Goal: Information Seeking & Learning: Find specific page/section

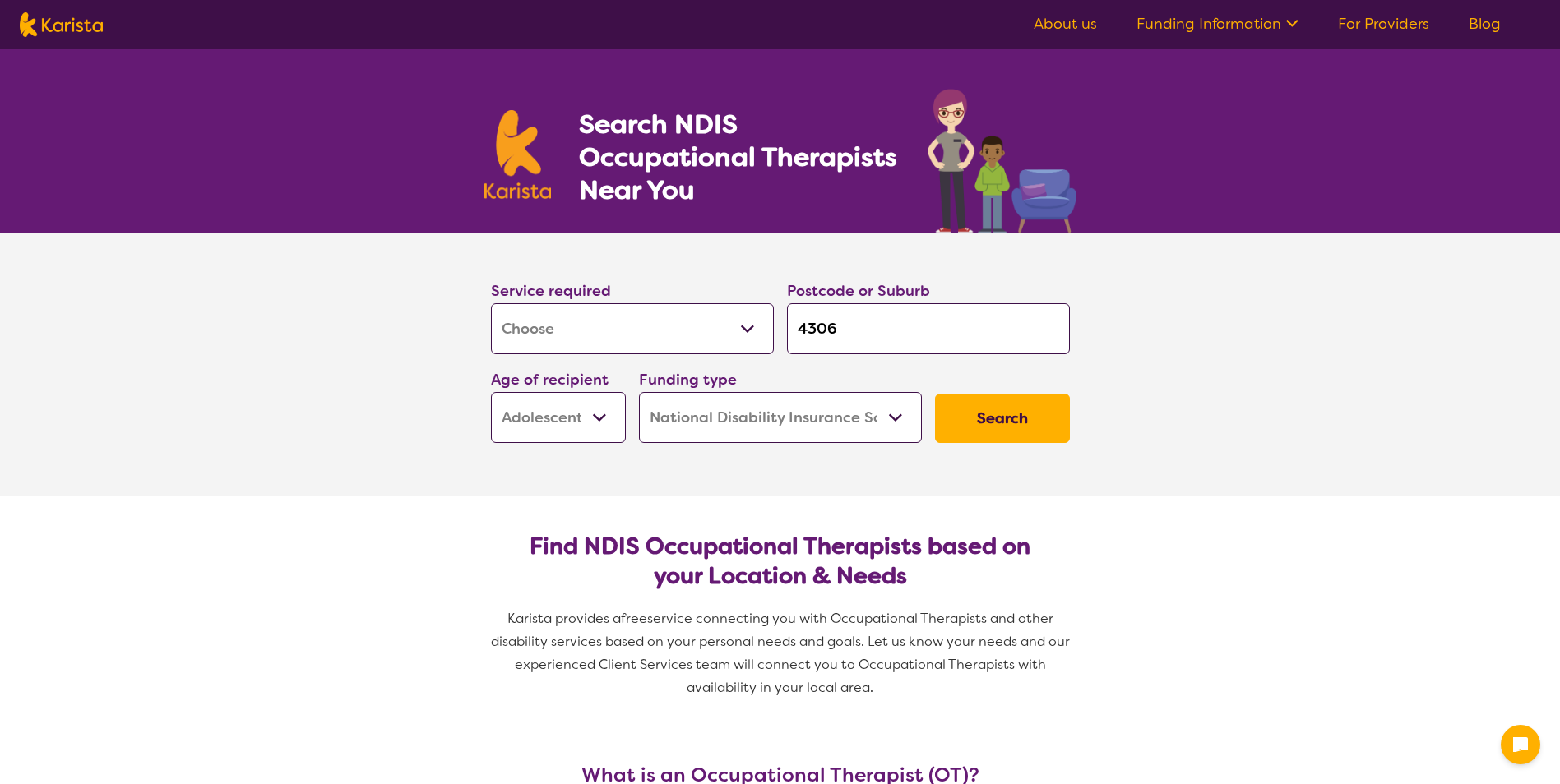
select select "[MEDICAL_DATA]"
select select "AS"
select select "NDIS"
select select "[MEDICAL_DATA]"
select select "AS"
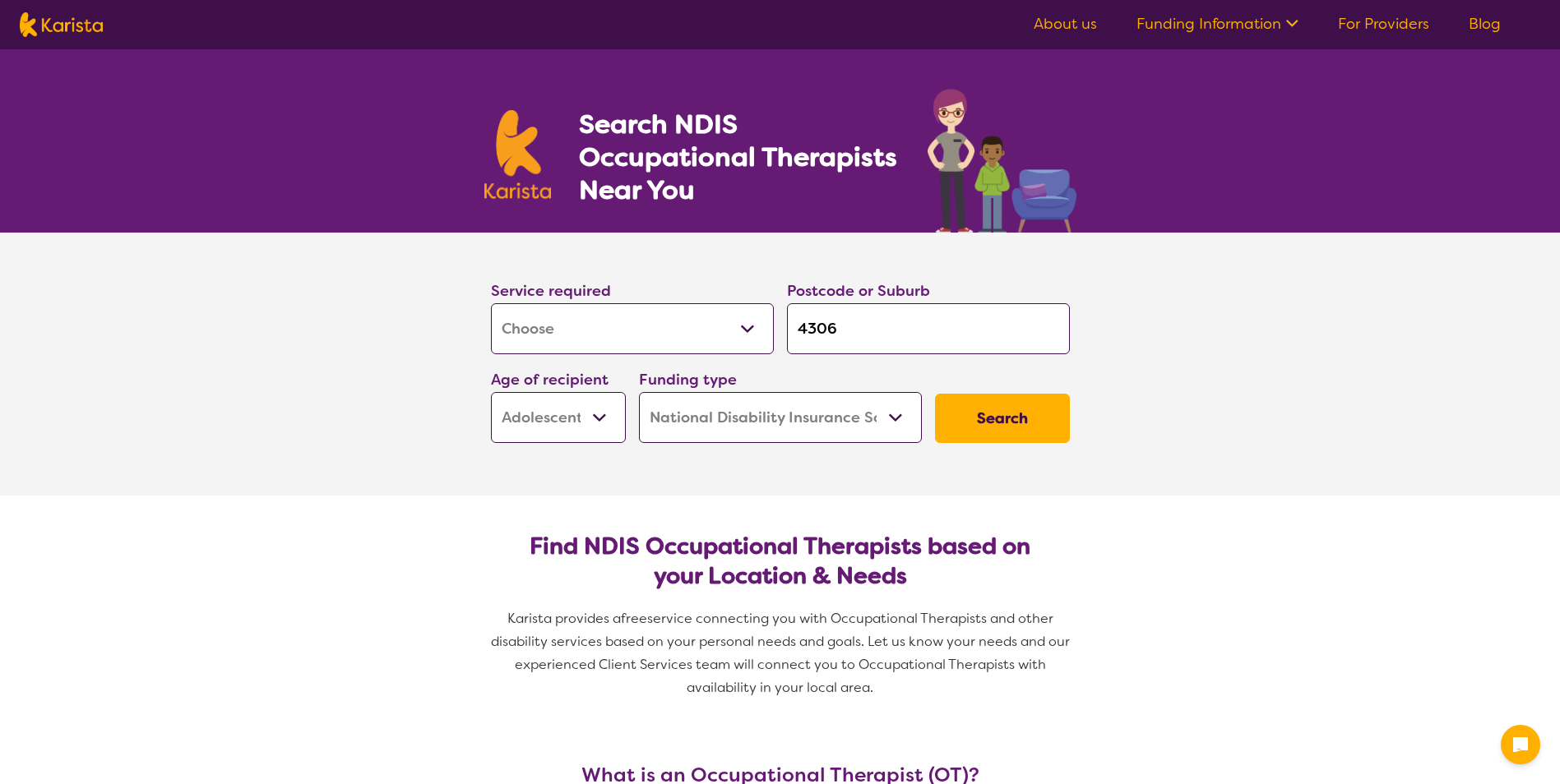
select select "NDIS"
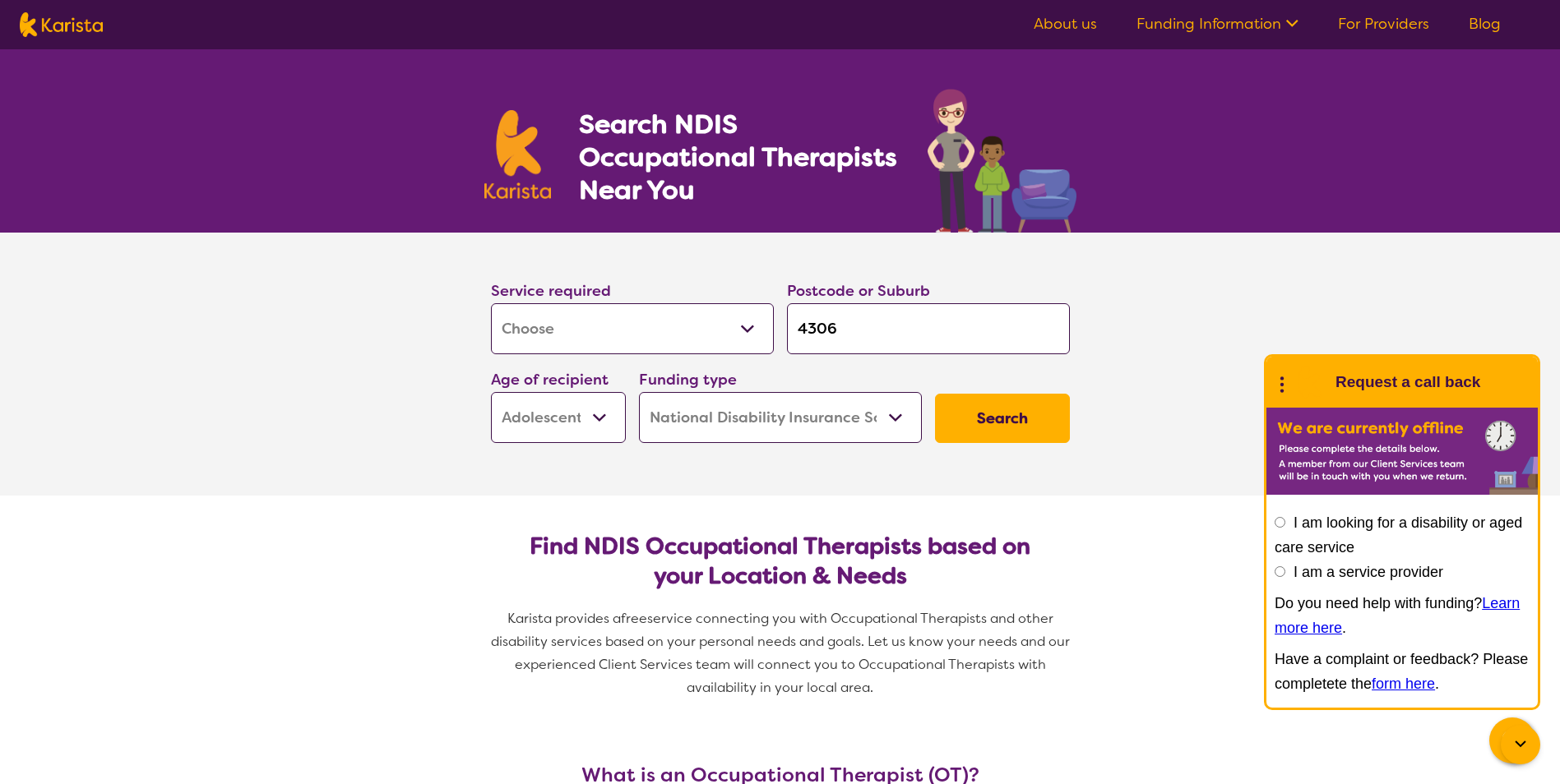
click at [980, 326] on input "4306" at bounding box center [928, 329] width 283 height 51
type input "430"
type input "43"
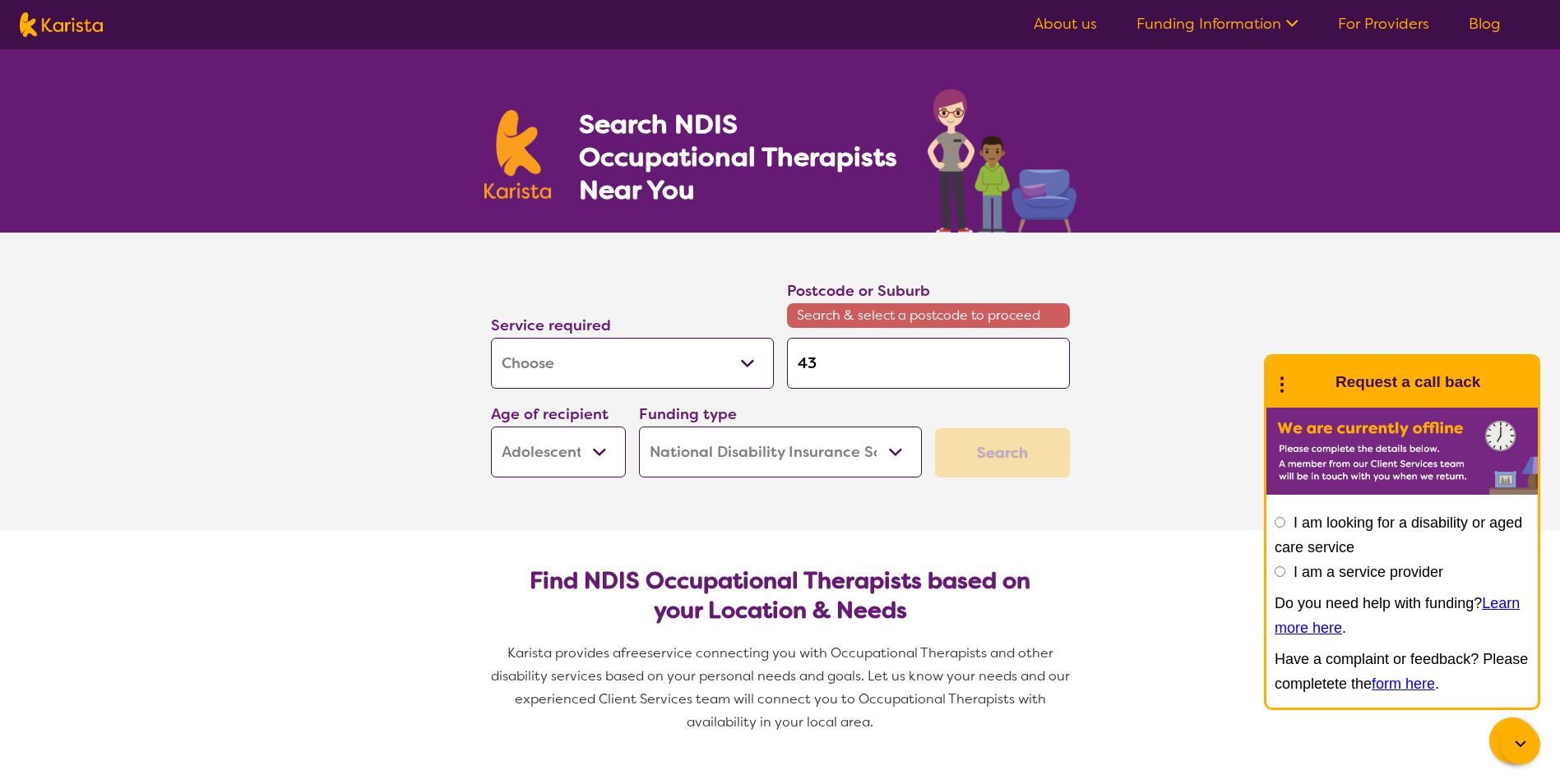
type input "4"
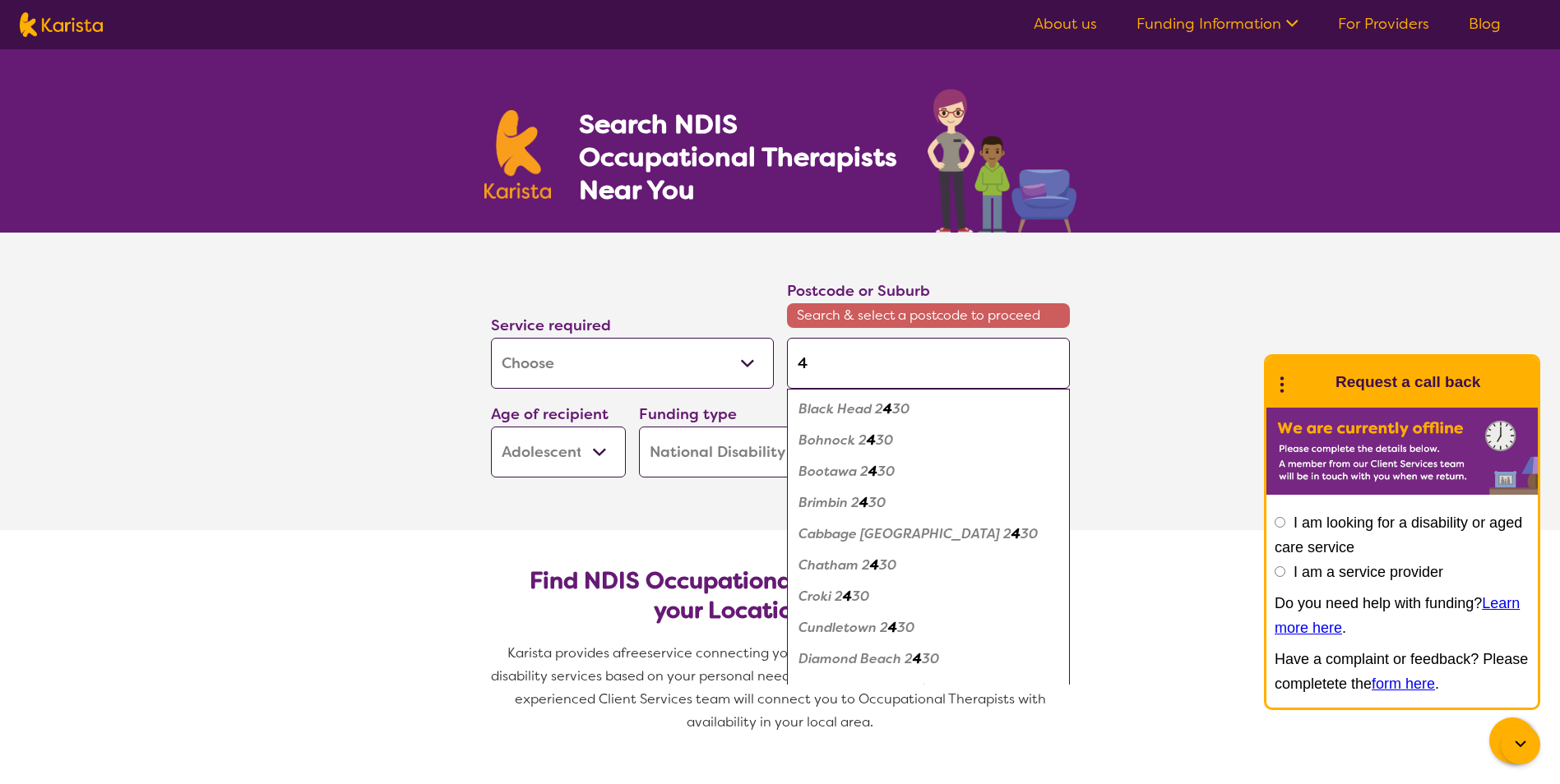
type input "40"
type input "407"
type input "4077"
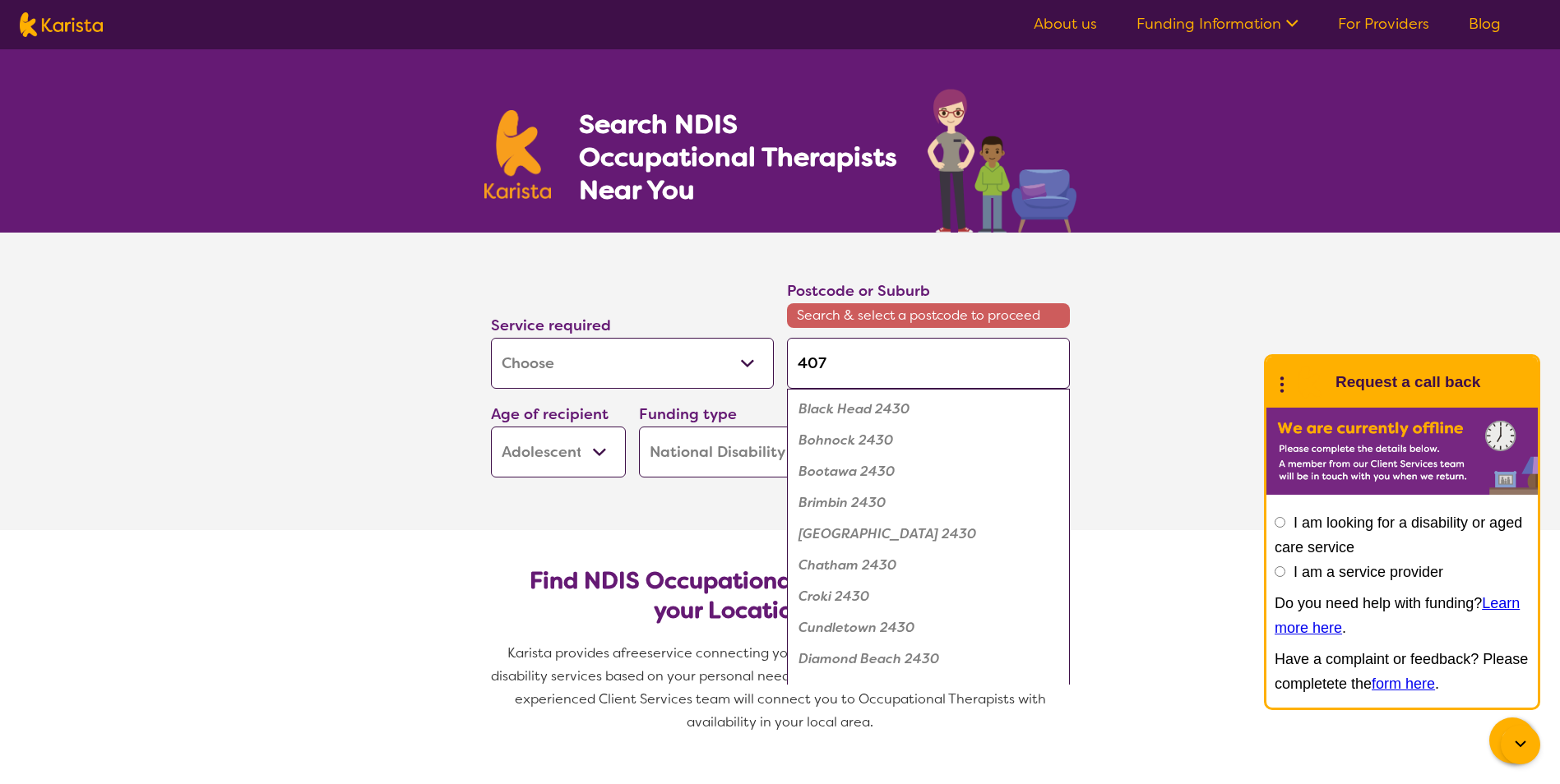
type input "4077"
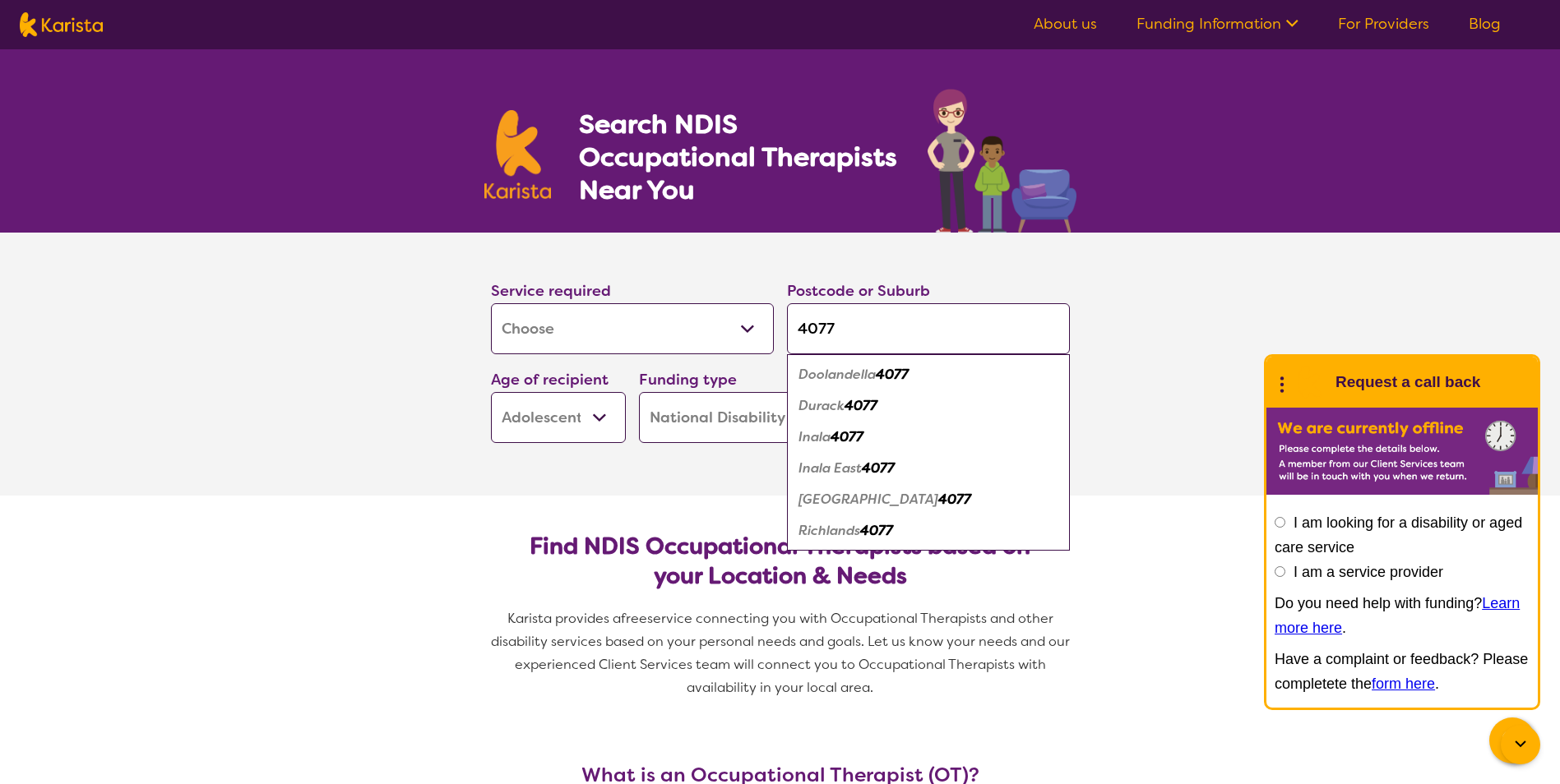
type input "4077"
click at [607, 419] on select "Early Childhood - 0 to 9 Child - 10 to 11 Adolescent - 12 to 17 Adult - 18 to 6…" at bounding box center [558, 417] width 134 height 51
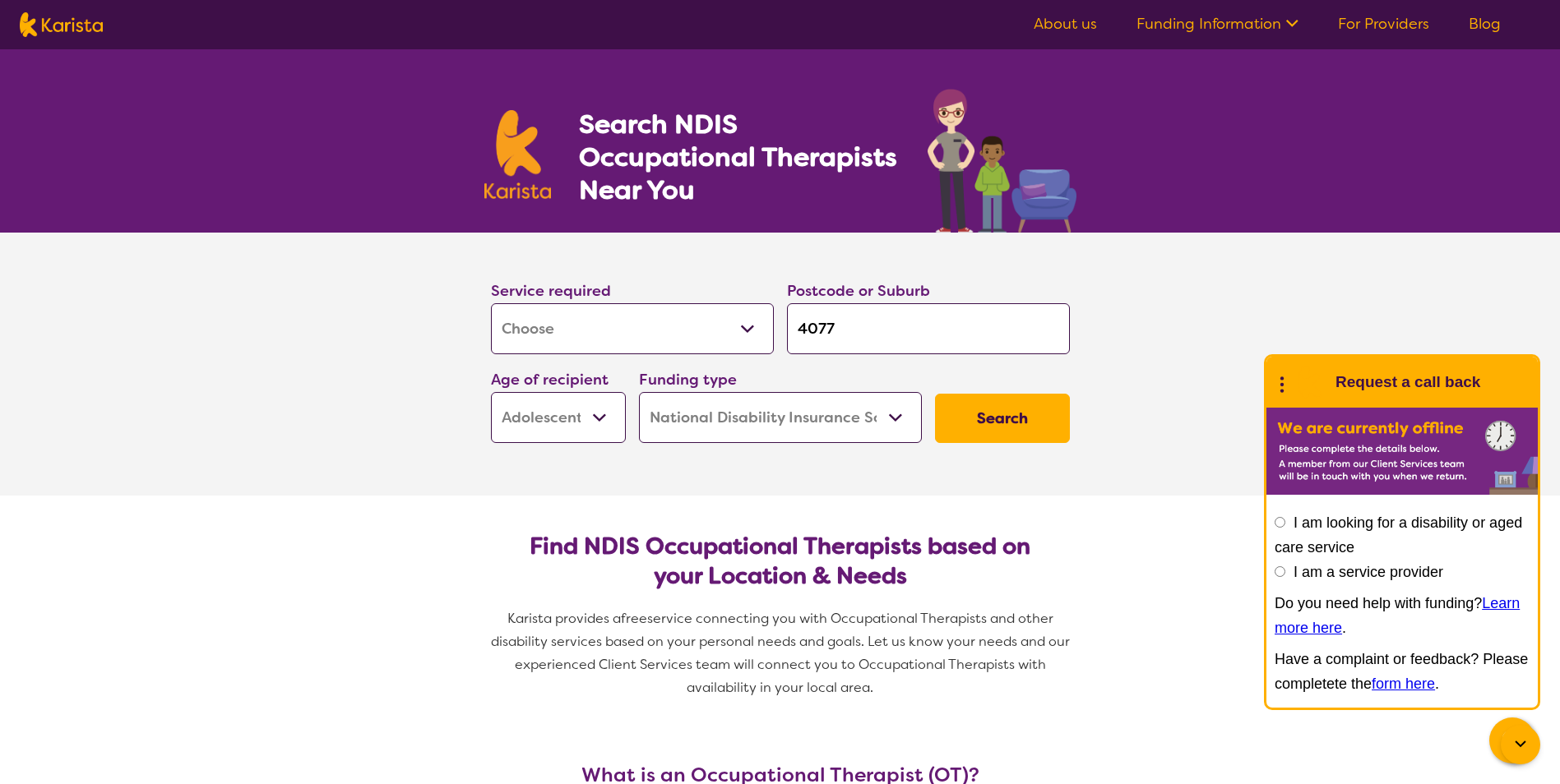
select select "EC"
click at [491, 392] on select "Early Childhood - 0 to 9 Child - 10 to 11 Adolescent - 12 to 17 Adult - 18 to 6…" at bounding box center [558, 417] width 134 height 51
select select "EC"
click at [783, 419] on select "Home Care Package (HCP) National Disability Insurance Scheme (NDIS) I don't know" at bounding box center [780, 417] width 283 height 51
drag, startPoint x: 783, startPoint y: 419, endPoint x: 803, endPoint y: 414, distance: 20.6
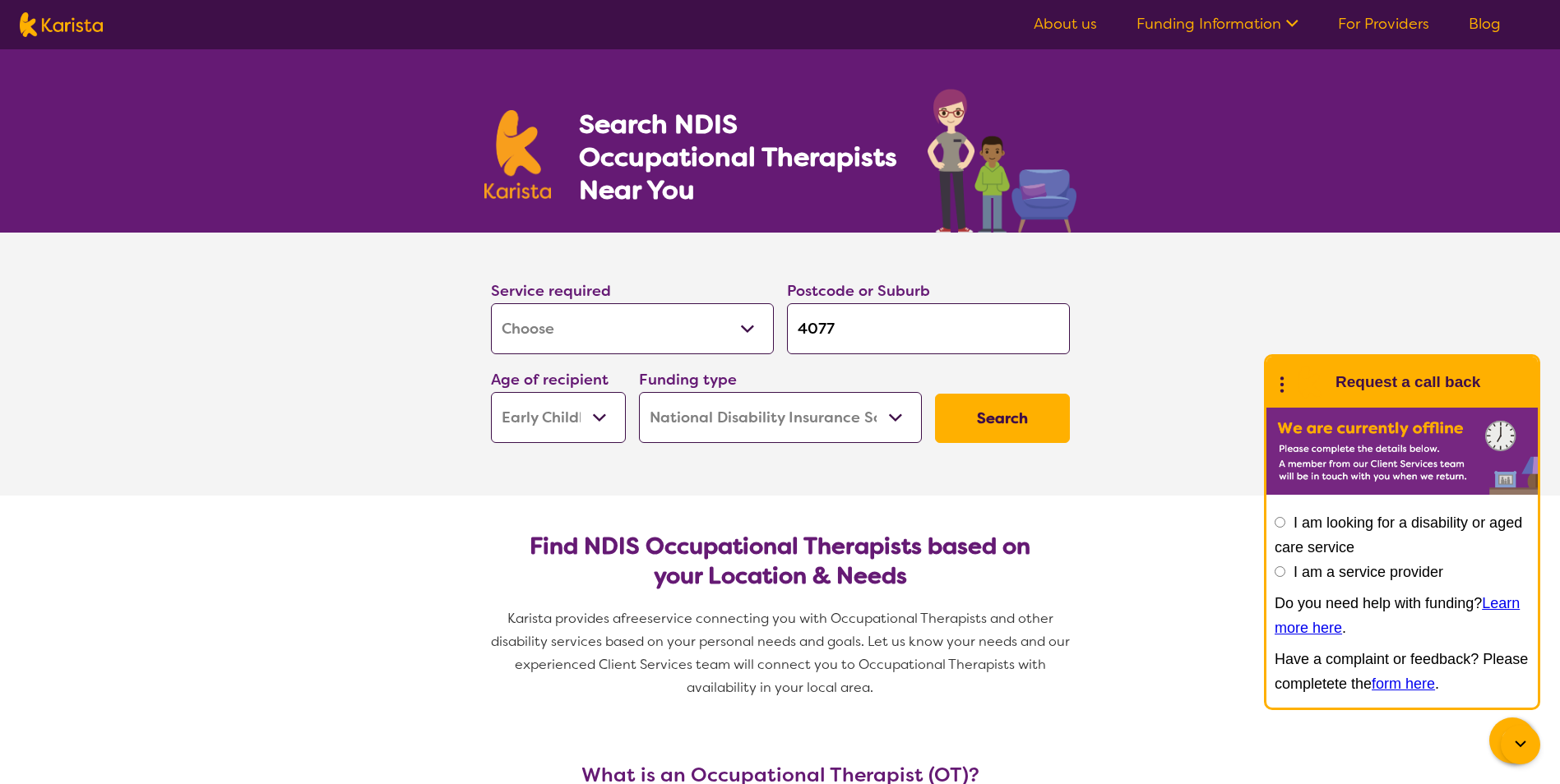
click at [783, 419] on select "Home Care Package (HCP) National Disability Insurance Scheme (NDIS) I don't know" at bounding box center [780, 417] width 283 height 51
click at [980, 408] on button "Search" at bounding box center [1002, 418] width 134 height 49
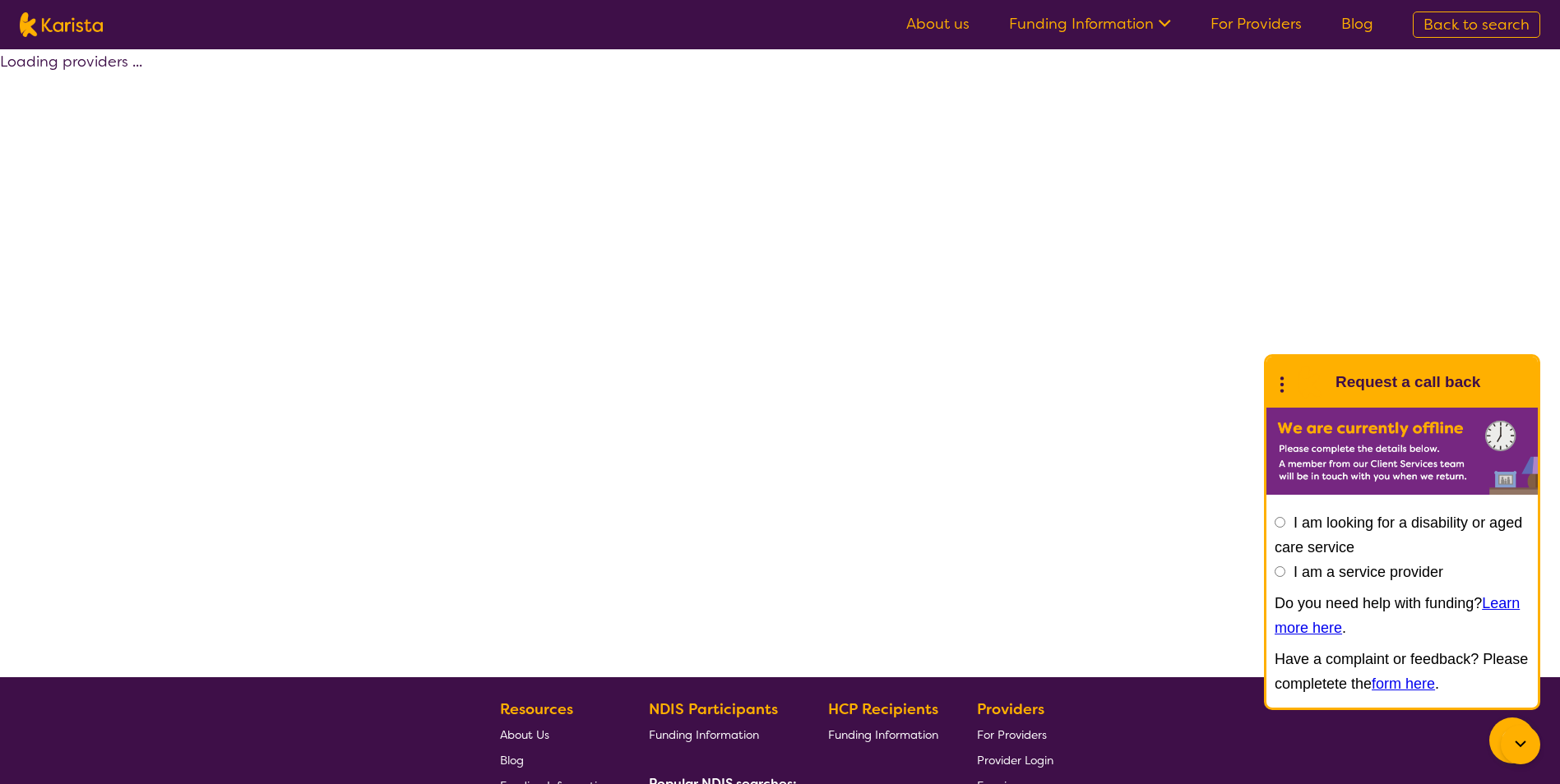
select select "by_score"
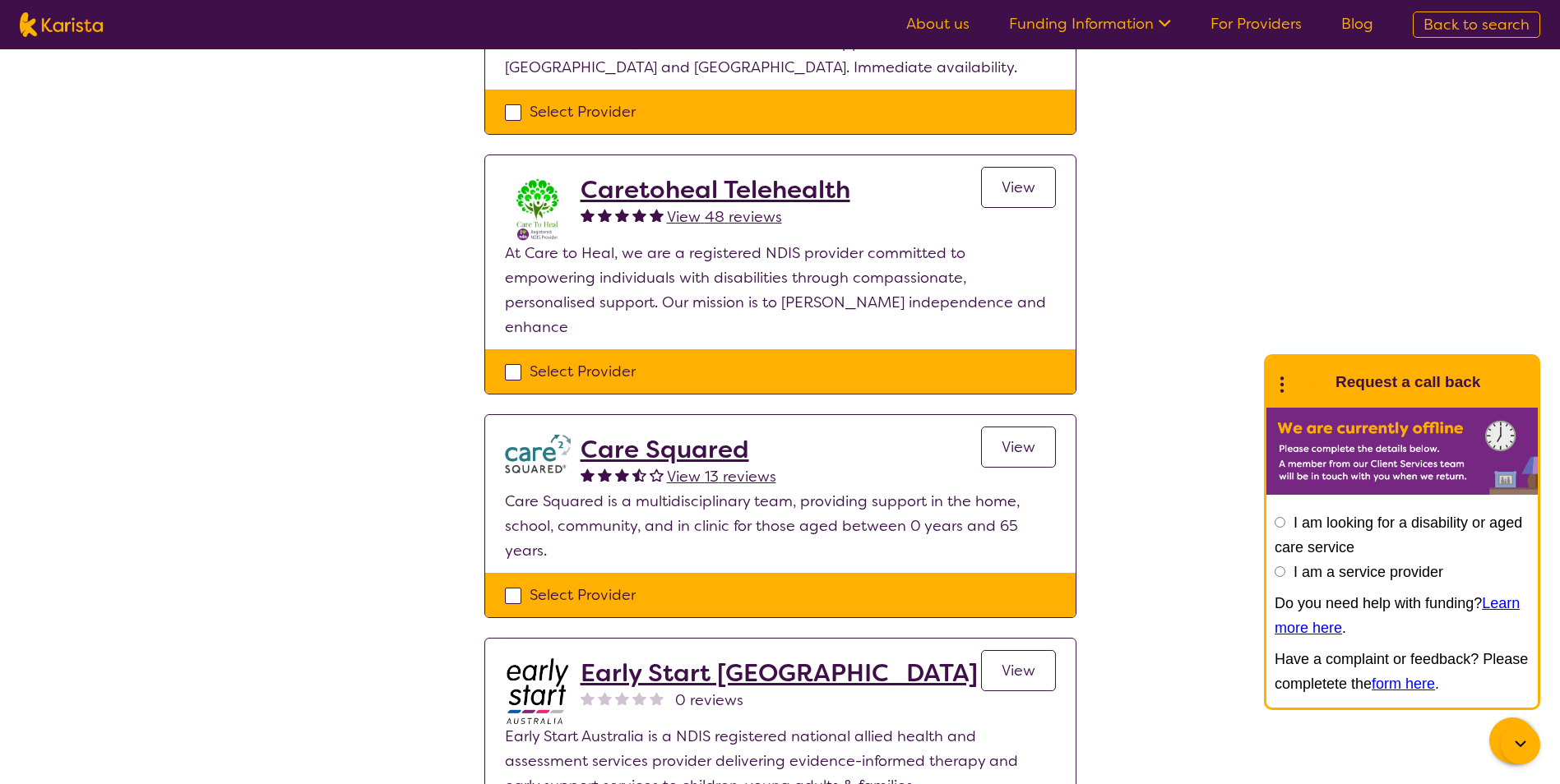
scroll to position [329, 0]
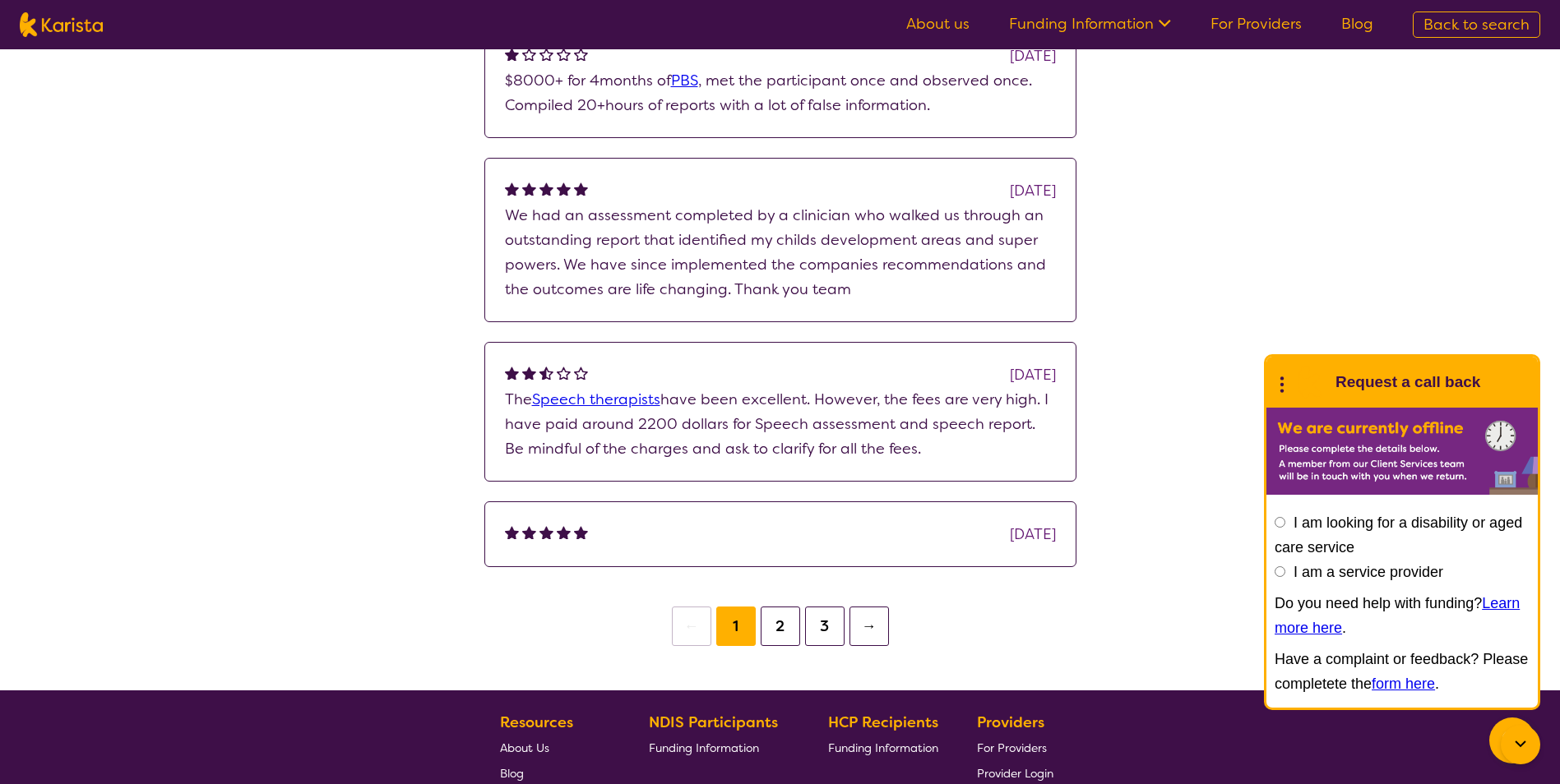
scroll to position [1560, 0]
